Goal: Task Accomplishment & Management: Complete application form

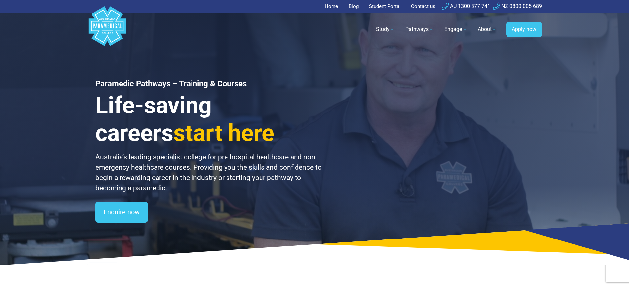
click at [524, 29] on link "Apply now" at bounding box center [524, 29] width 36 height 15
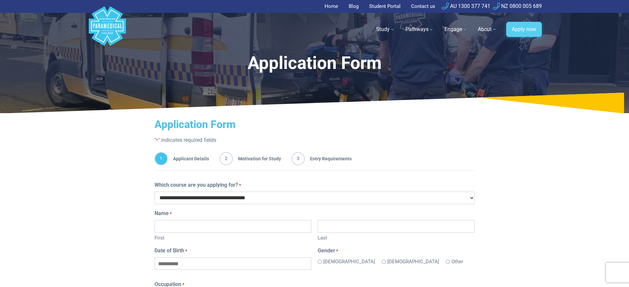
click at [524, 29] on link "Apply now" at bounding box center [524, 29] width 36 height 15
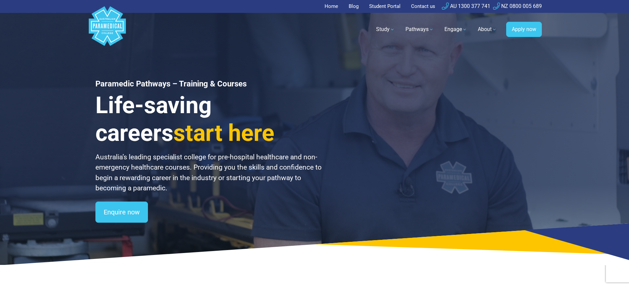
click at [524, 29] on link "Apply now" at bounding box center [524, 29] width 36 height 15
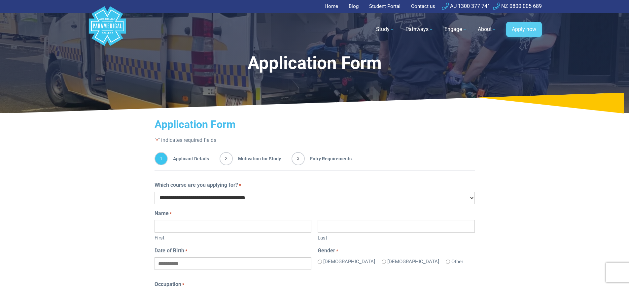
click at [524, 29] on link "Apply now" at bounding box center [524, 29] width 36 height 15
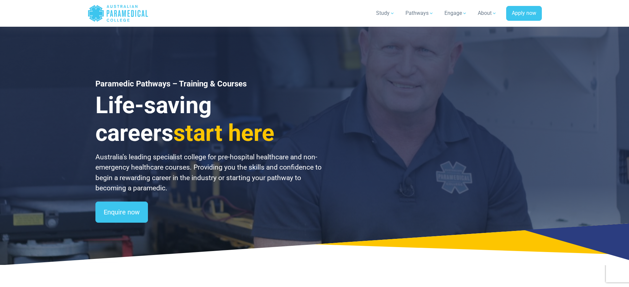
scroll to position [887, 0]
